Goal: Information Seeking & Learning: Learn about a topic

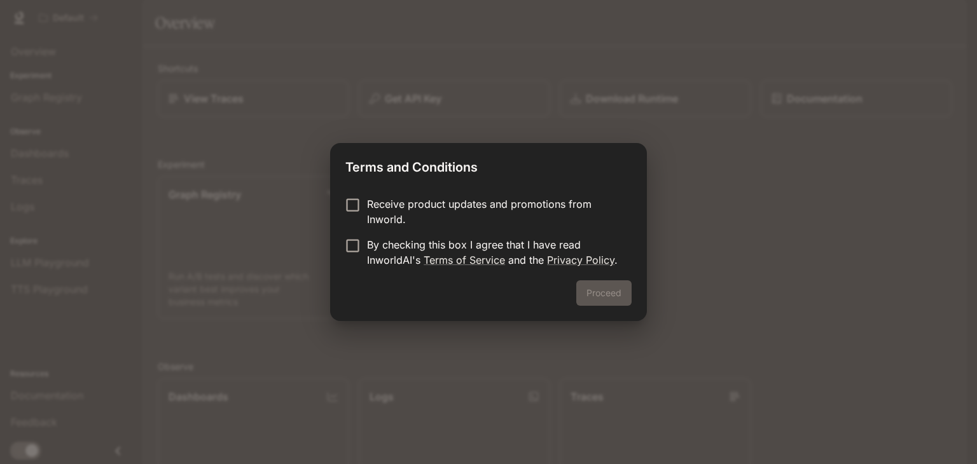
click at [418, 219] on p "Receive product updates and promotions from Inworld." at bounding box center [494, 212] width 254 height 31
click at [420, 247] on p "By checking this box I agree that I have read InworldAI's Terms of Service and …" at bounding box center [494, 252] width 254 height 31
click at [590, 284] on button "Proceed" at bounding box center [603, 293] width 55 height 25
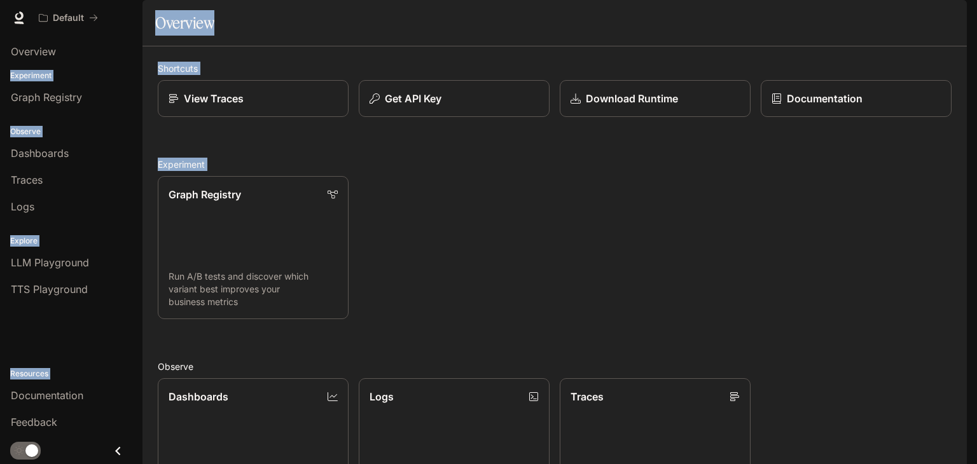
drag, startPoint x: 977, startPoint y: 111, endPoint x: 949, endPoint y: 297, distance: 187.8
click at [949, 297] on div "Skip to main content Default Documentation Documentation Portal Overview Experi…" at bounding box center [488, 232] width 977 height 464
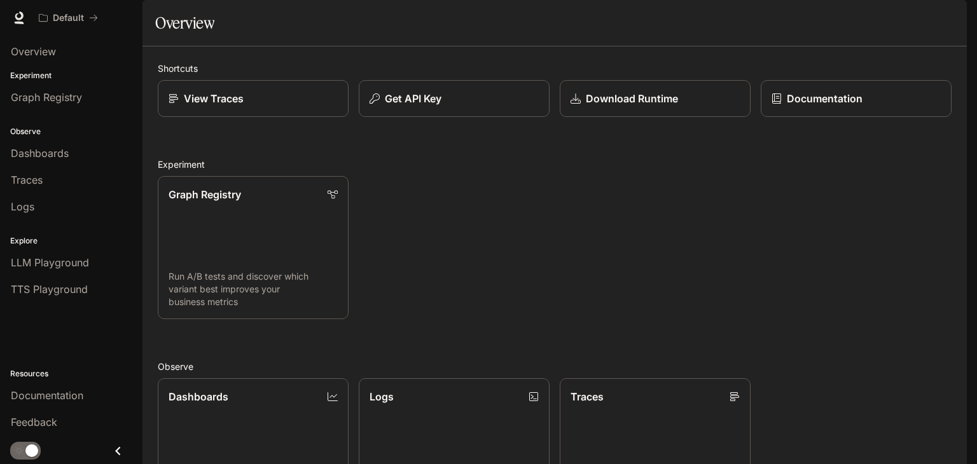
drag, startPoint x: 971, startPoint y: 148, endPoint x: 971, endPoint y: 169, distance: 20.4
click at [971, 169] on div "Skip to main content Default Documentation Documentation Portal Overview Experi…" at bounding box center [488, 232] width 977 height 464
drag, startPoint x: 971, startPoint y: 169, endPoint x: 970, endPoint y: 187, distance: 18.5
click at [970, 187] on div "Skip to main content Default Documentation Documentation Portal Overview Experi…" at bounding box center [488, 232] width 977 height 464
click at [771, 186] on div "Shortcuts View Traces Get API Key Download Runtime Documentation Experiment Gra…" at bounding box center [555, 393] width 794 height 662
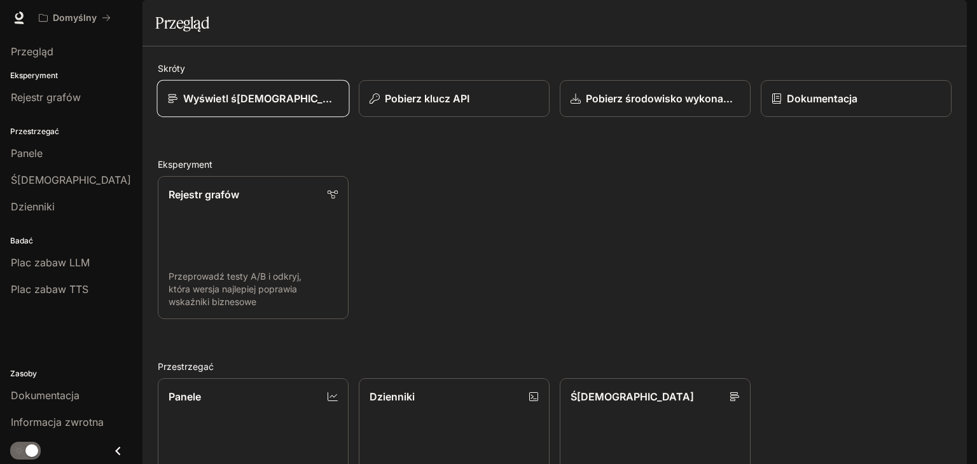
click at [273, 106] on div "Wyświetl ś[DEMOGRAPHIC_DATA]" at bounding box center [253, 98] width 171 height 15
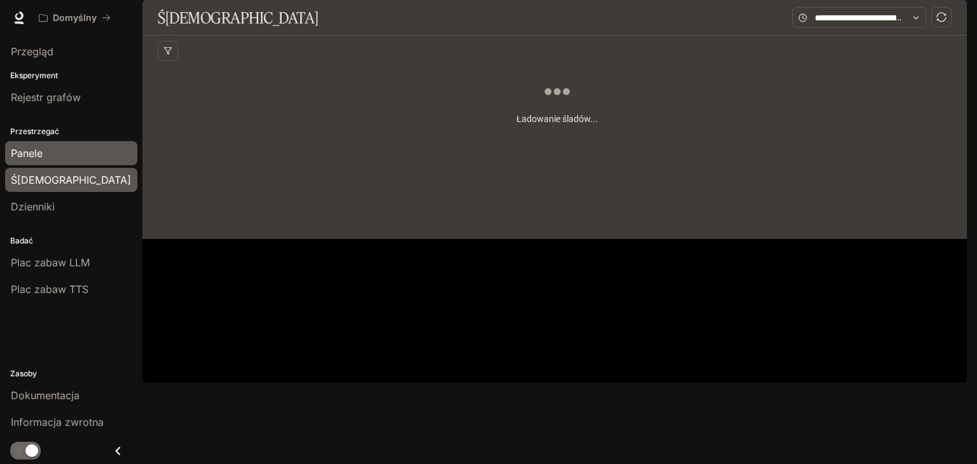
click at [56, 155] on div "Panele" at bounding box center [71, 153] width 121 height 15
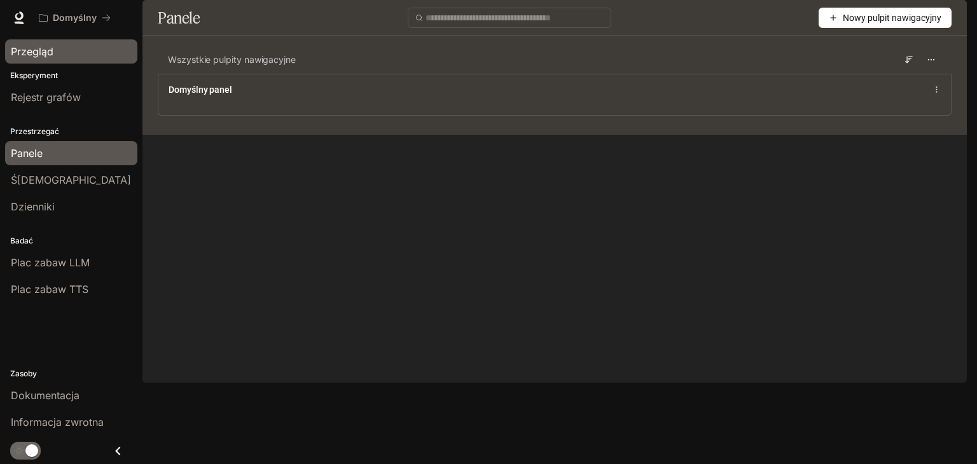
click at [81, 54] on div "Przegląd" at bounding box center [71, 51] width 121 height 15
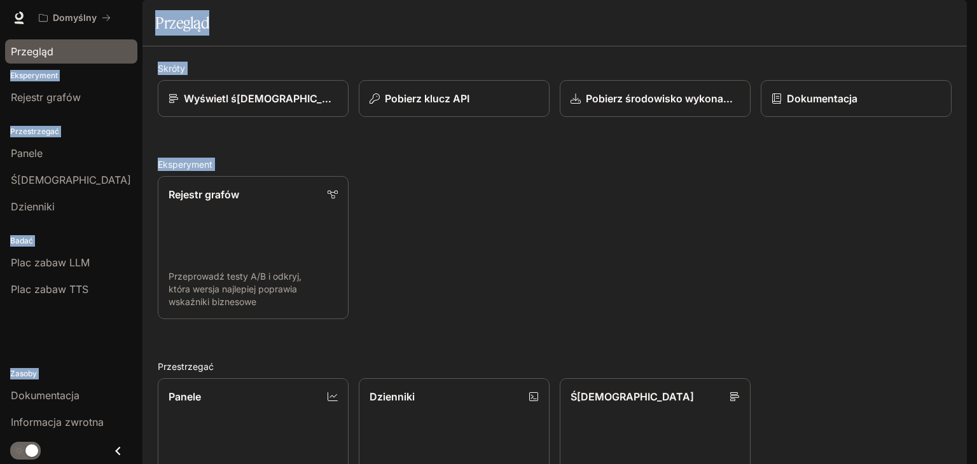
drag, startPoint x: 977, startPoint y: 128, endPoint x: 722, endPoint y: 293, distance: 303.5
click at [722, 293] on div "Przejdź do treści głównej Domyślny Dokumentacja Dokumentacja Portal Przegląd Ek…" at bounding box center [488, 232] width 977 height 464
click at [601, 258] on div "Rejestr grafów Przeprowadź testy A/B i odkryj, która wersja najlepiej poprawia …" at bounding box center [550, 242] width 804 height 153
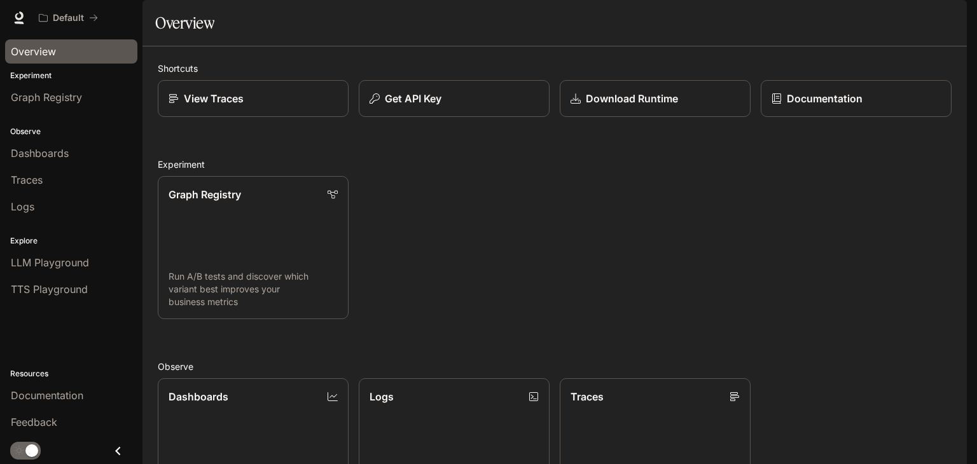
drag, startPoint x: 609, startPoint y: 237, endPoint x: 590, endPoint y: 237, distance: 19.1
click at [609, 237] on div "Graph Registry Run A/B tests and discover which variant best improves your busi…" at bounding box center [550, 242] width 804 height 153
click at [62, 154] on span "Dashboards" at bounding box center [40, 153] width 58 height 15
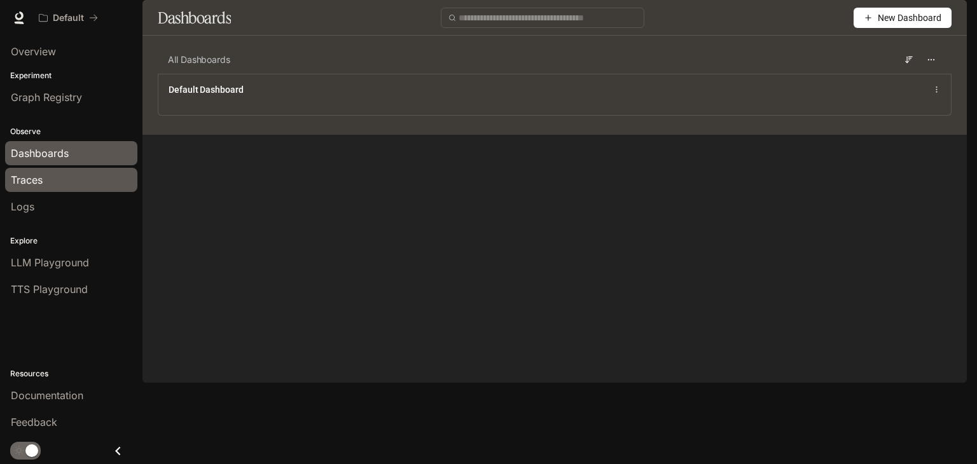
click at [43, 181] on div "Traces" at bounding box center [71, 179] width 121 height 15
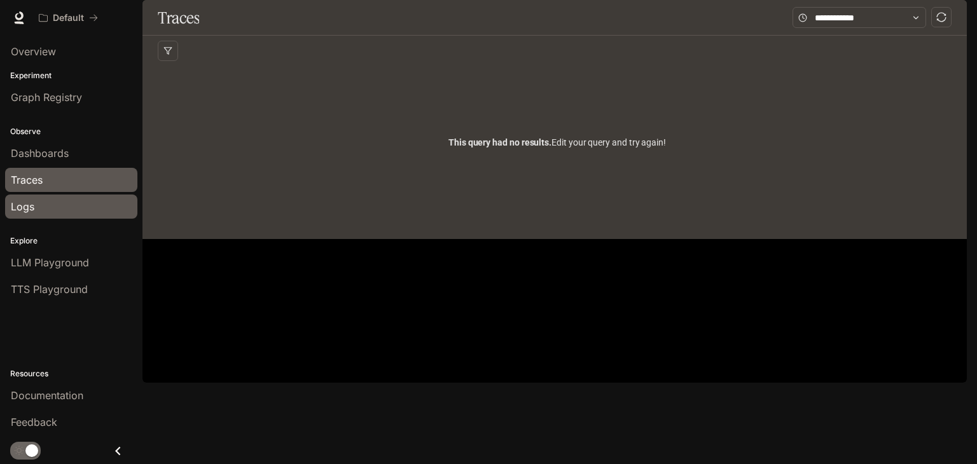
click at [53, 204] on div "Logs" at bounding box center [71, 206] width 121 height 15
